Goal: Task Accomplishment & Management: Manage account settings

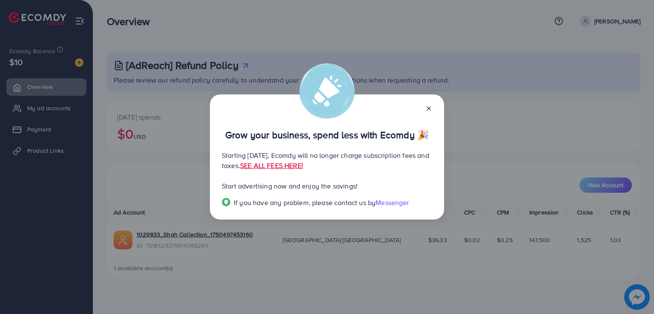
click at [429, 108] on line at bounding box center [428, 108] width 3 height 3
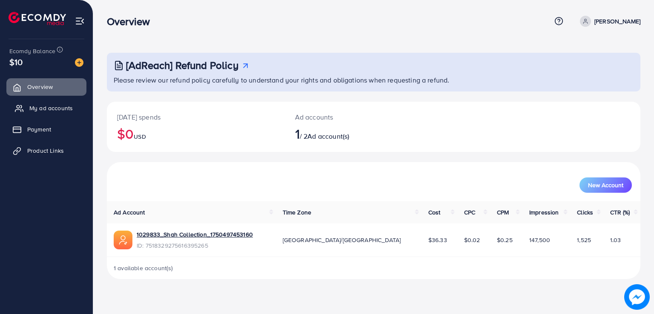
click at [53, 103] on link "My ad accounts" at bounding box center [46, 108] width 80 height 17
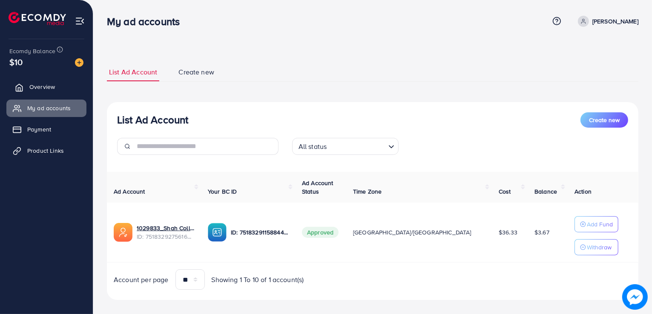
click at [34, 91] on span "Overview" at bounding box center [42, 87] width 26 height 9
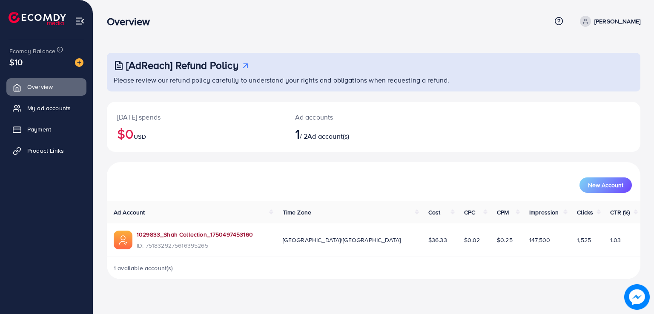
click at [218, 234] on link "1029833_Shah Collection_1750497453160" at bounding box center [195, 234] width 116 height 9
click at [231, 233] on link "1029833_Shah Collection_1750497453160" at bounding box center [195, 234] width 116 height 9
click at [233, 231] on link "1029833_Shah Collection_1750497453160" at bounding box center [195, 234] width 116 height 9
click at [511, 33] on div "Overview Help Center Contact Support Plans and Pricing Term and policy About Us…" at bounding box center [373, 21] width 533 height 23
